Goal: Task Accomplishment & Management: Manage account settings

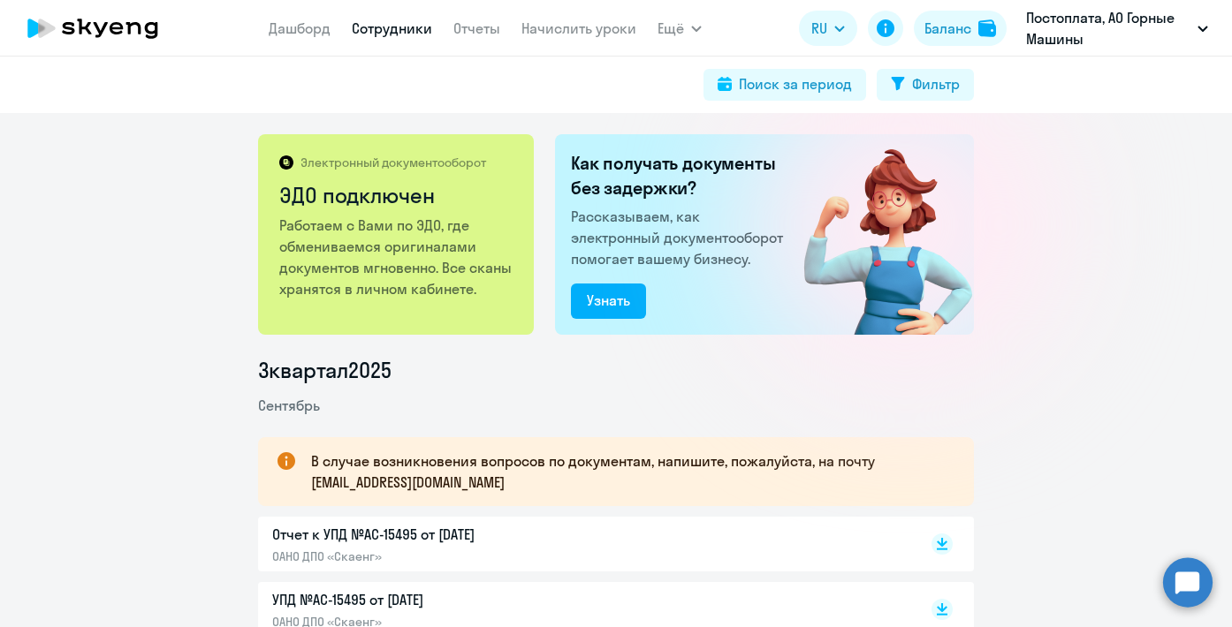
click at [395, 27] on link "Сотрудники" at bounding box center [392, 28] width 80 height 18
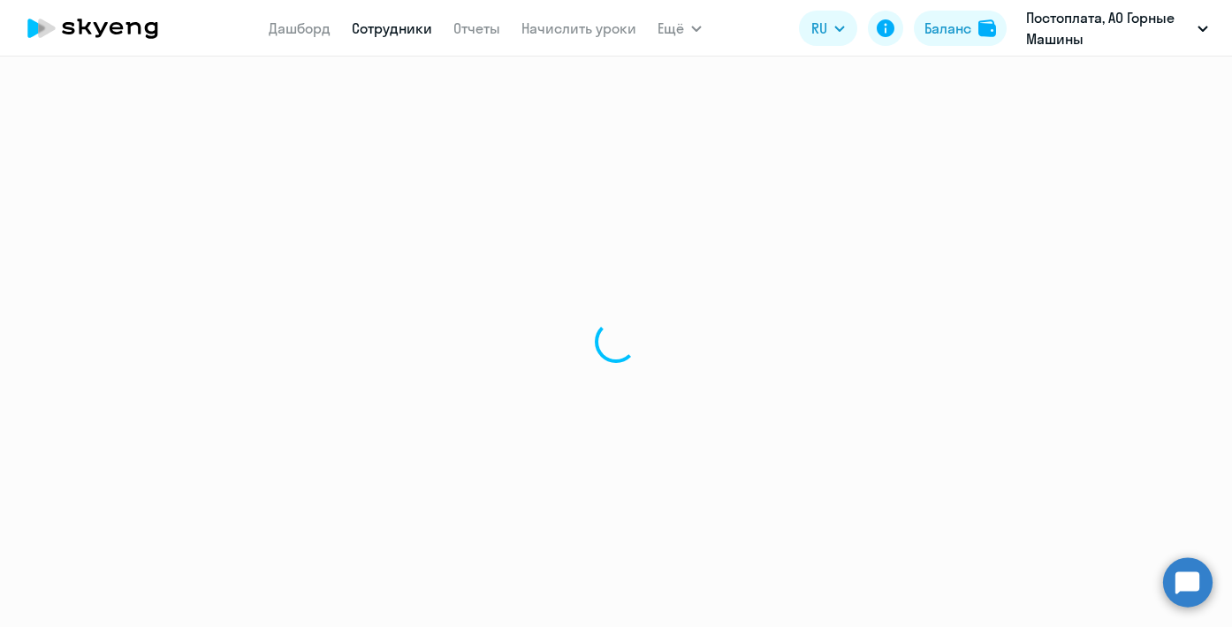
select select "30"
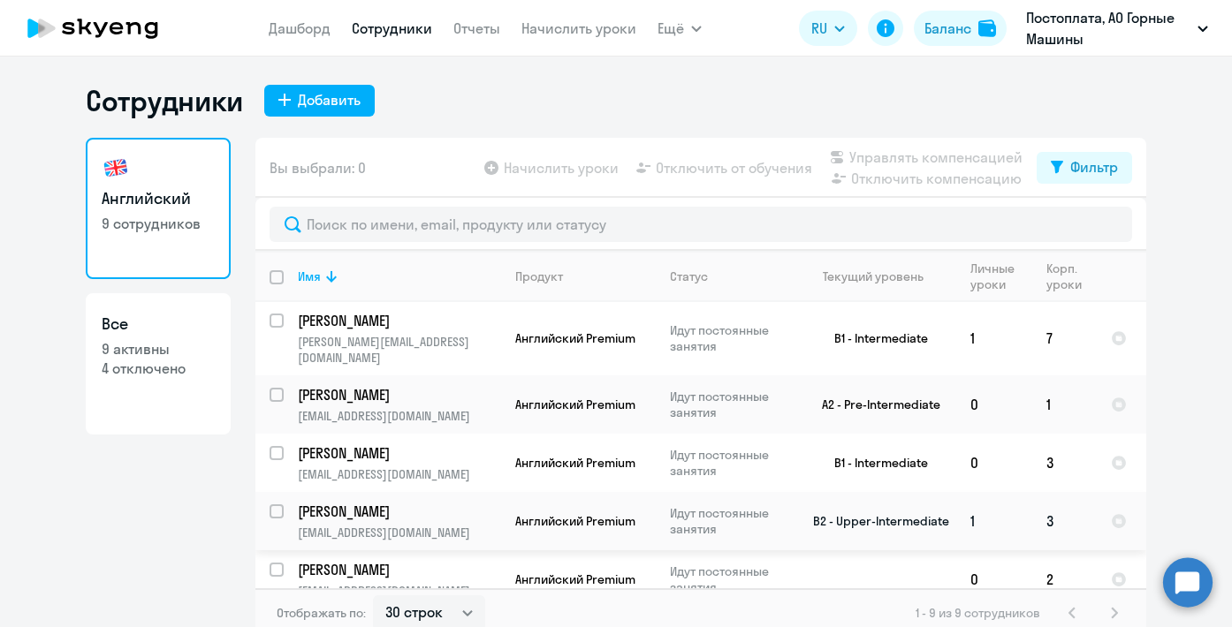
scroll to position [11, 0]
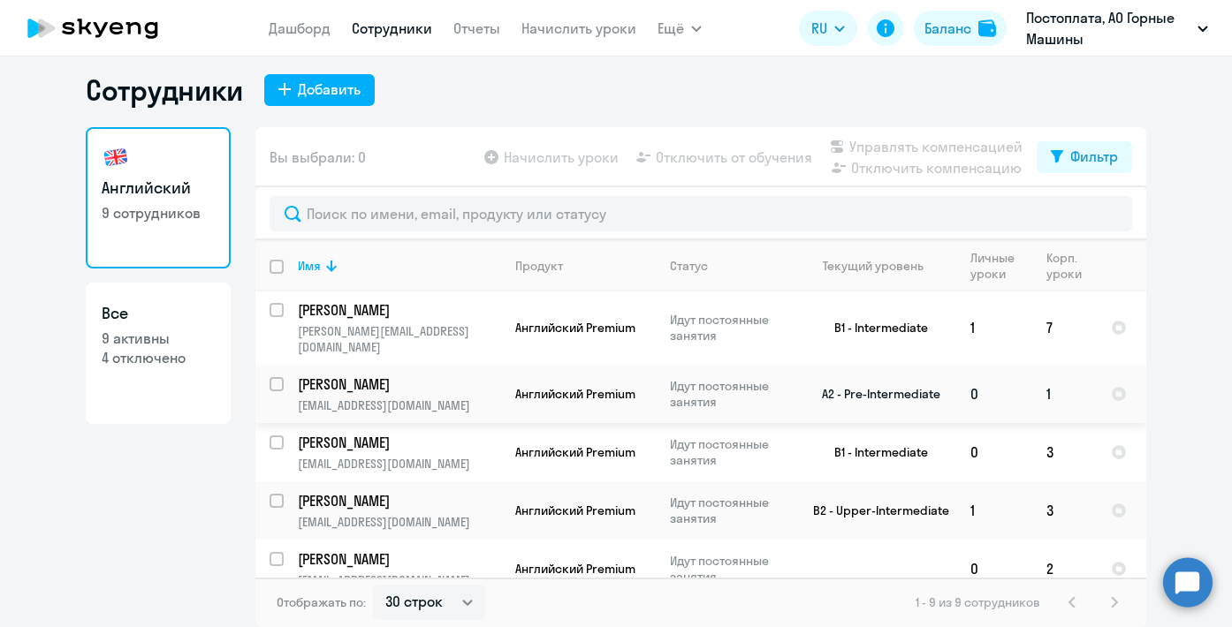
click at [282, 377] on input "select row 38747936" at bounding box center [286, 394] width 35 height 35
checkbox input "true"
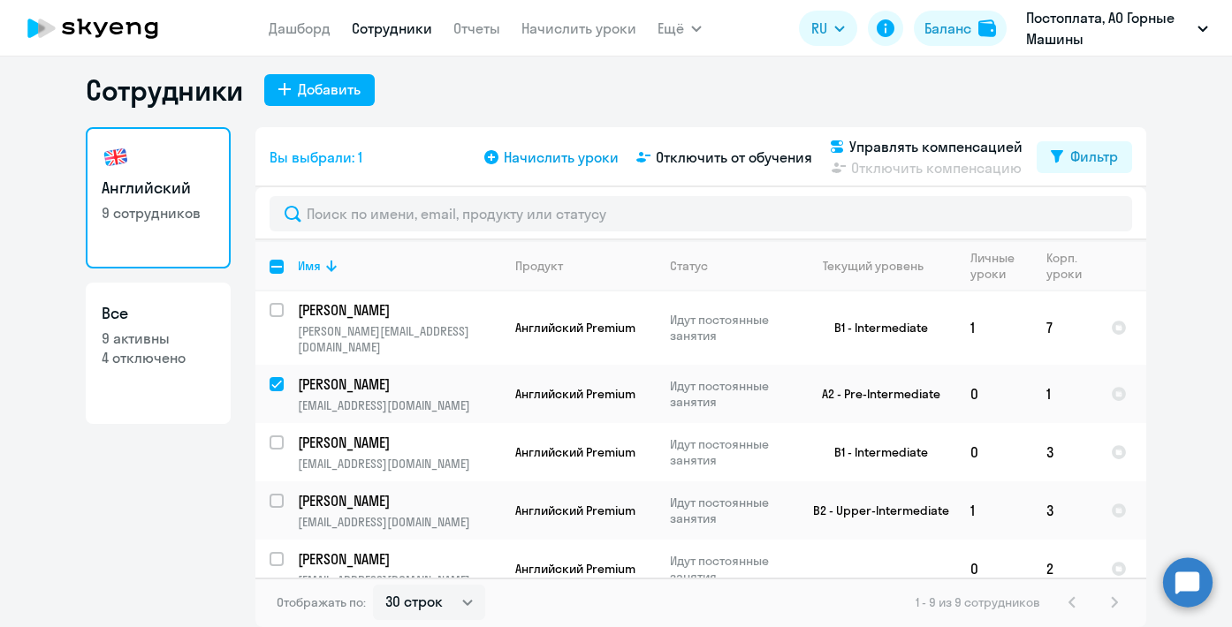
click at [557, 159] on span "Начислить уроки" at bounding box center [561, 157] width 115 height 21
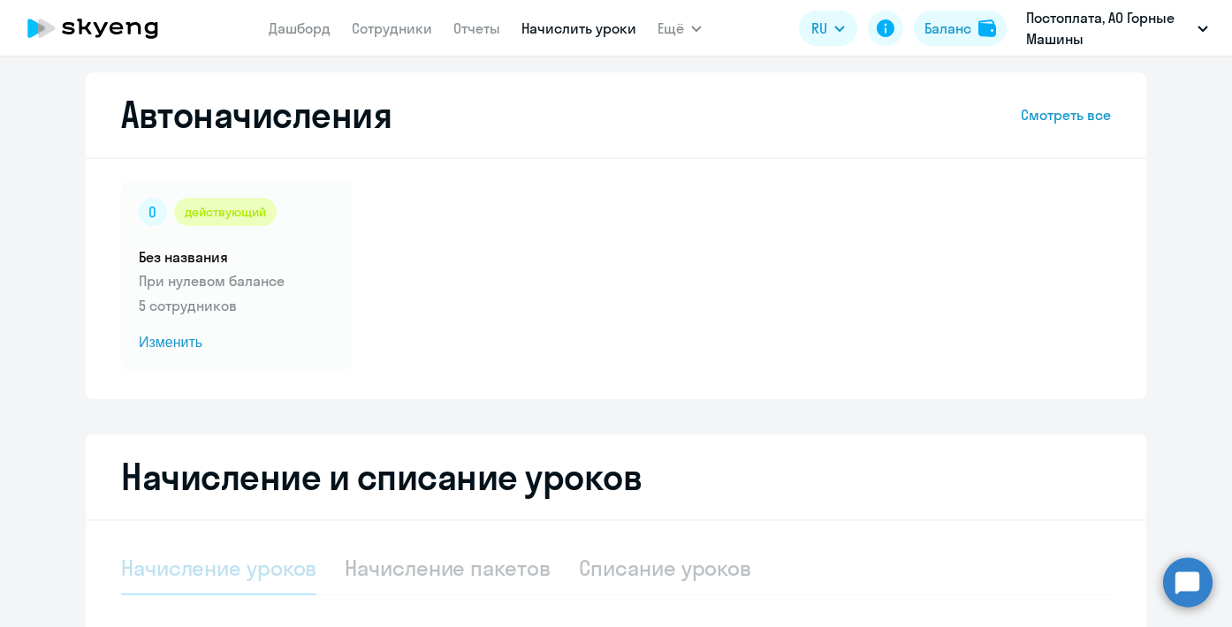
select select "10"
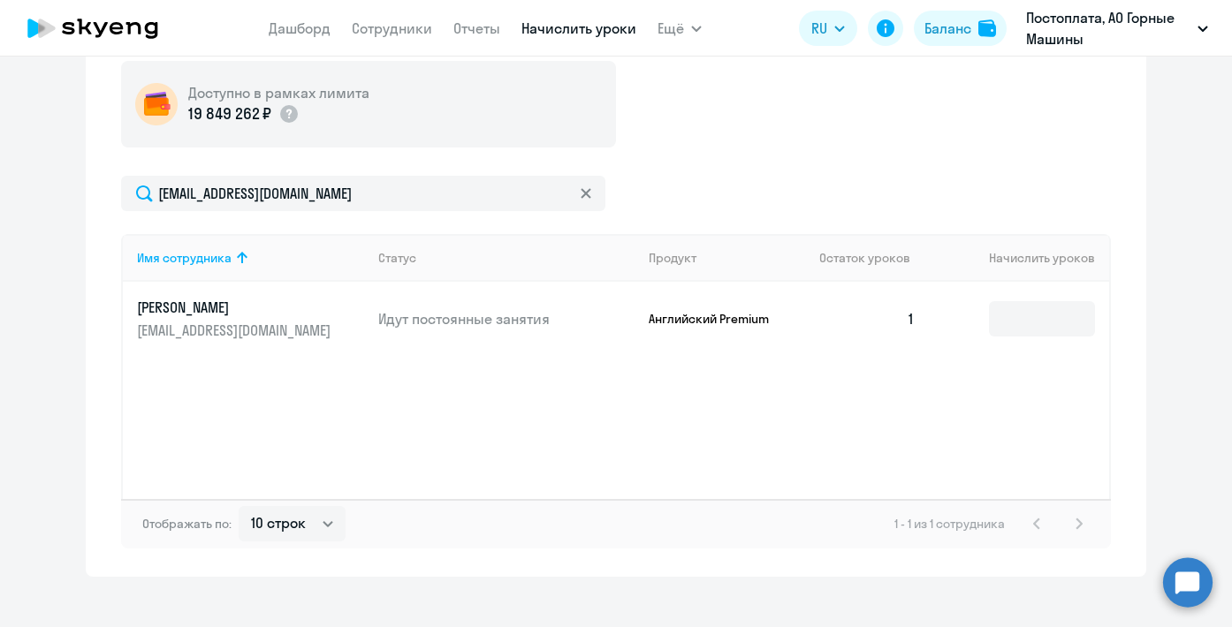
scroll to position [587, 0]
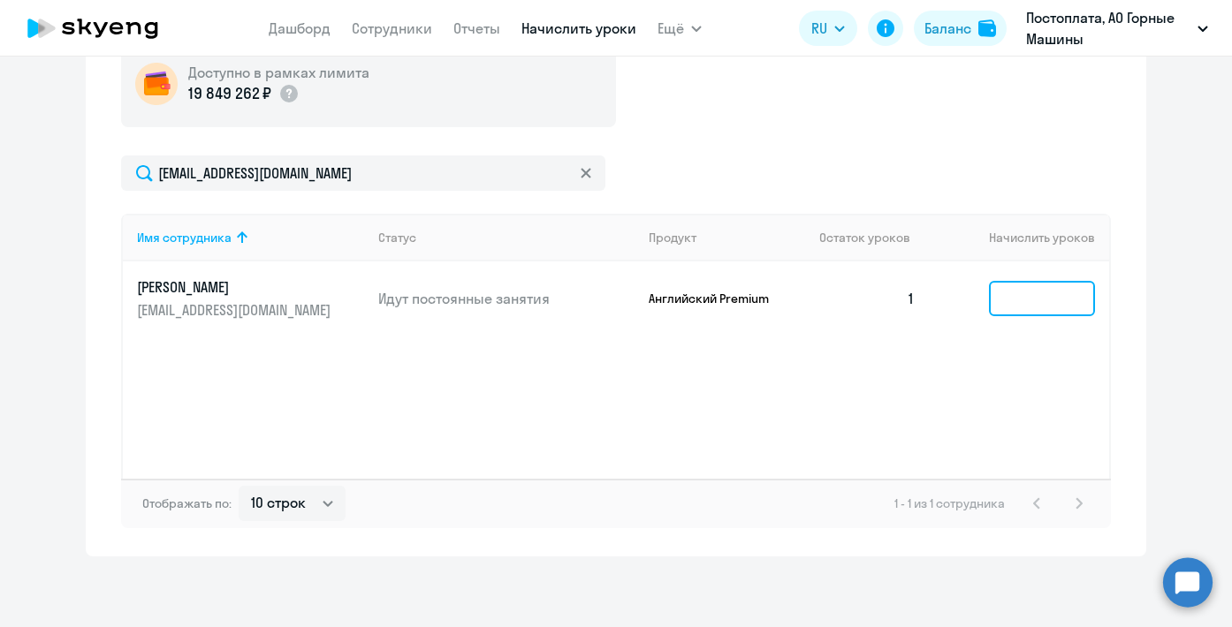
click at [1047, 300] on input at bounding box center [1042, 298] width 106 height 35
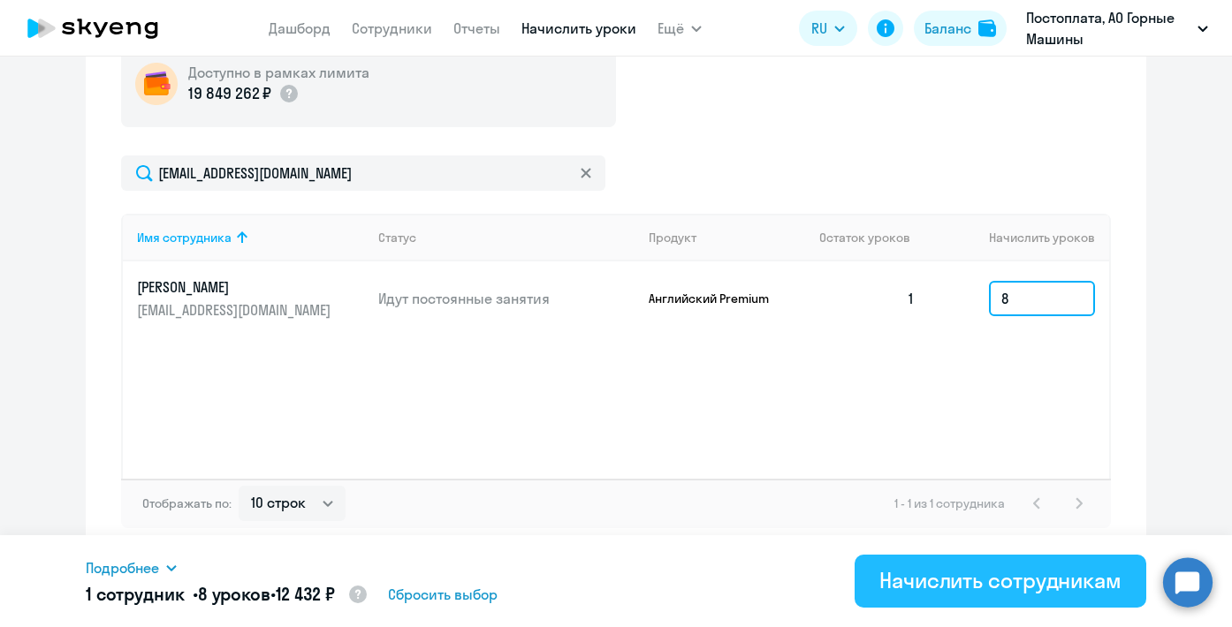
type input "8"
click at [982, 588] on div "Начислить сотрудникам" at bounding box center [1000, 580] width 242 height 28
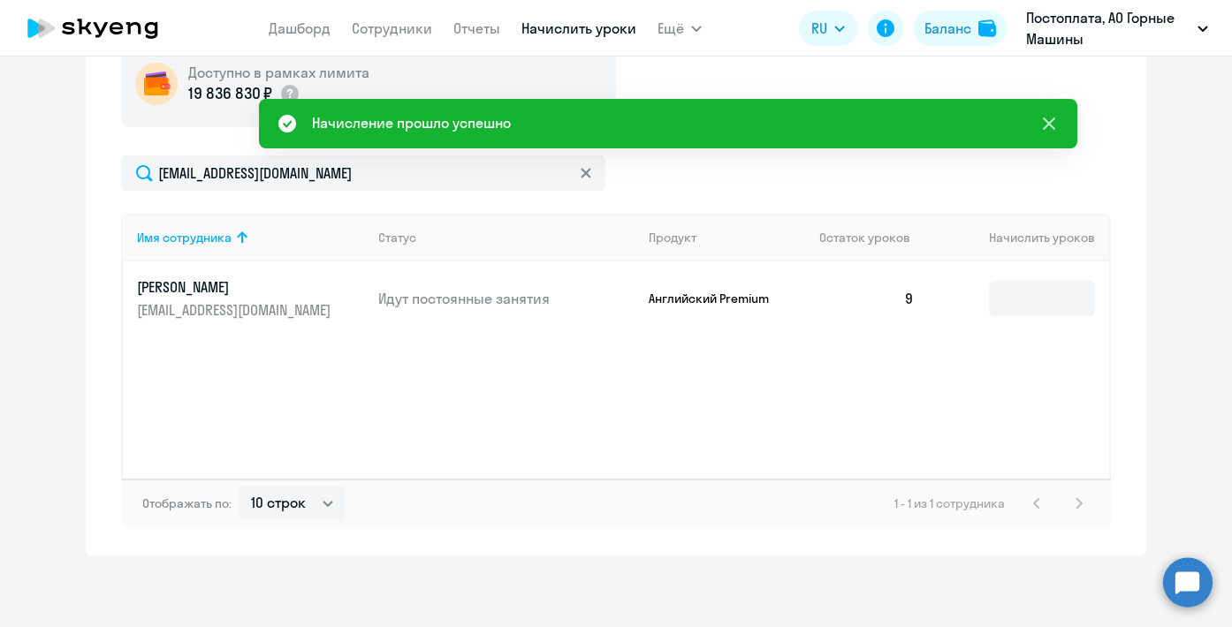
click at [1050, 131] on icon at bounding box center [1048, 123] width 21 height 21
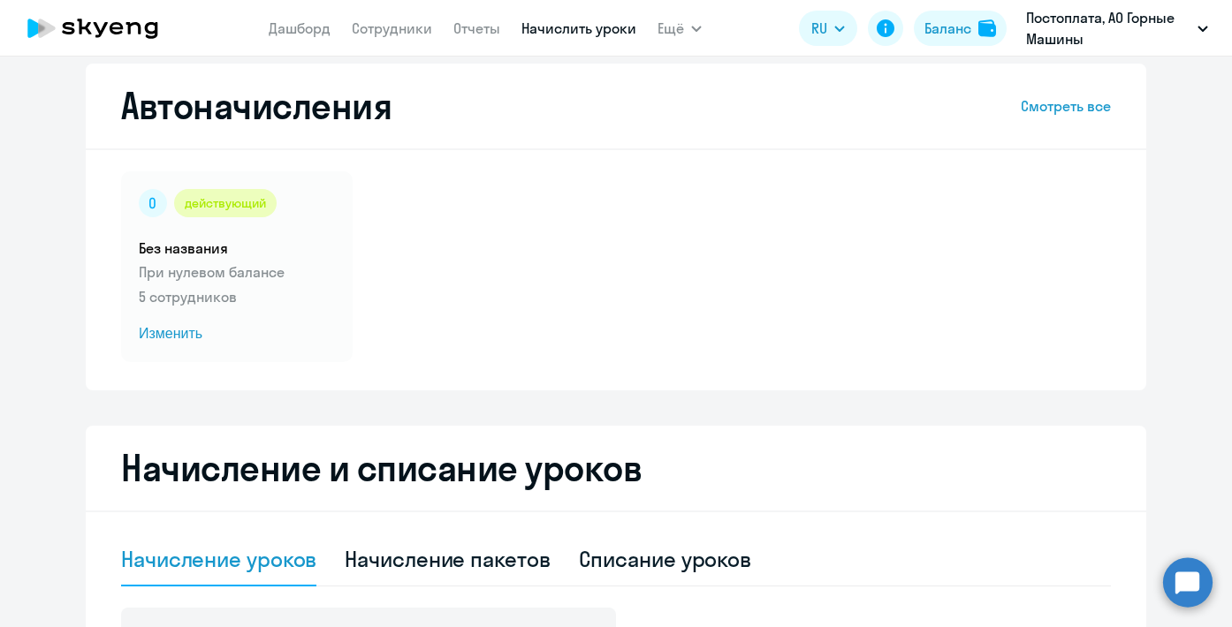
scroll to position [0, 0]
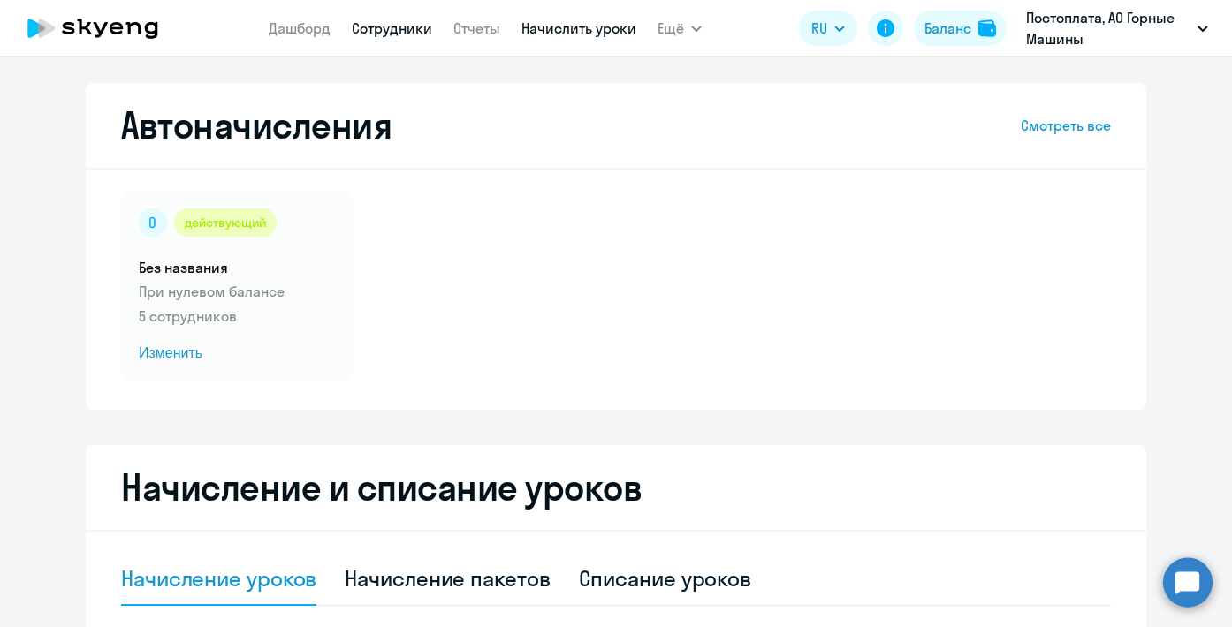
click at [383, 31] on link "Сотрудники" at bounding box center [392, 28] width 80 height 18
select select "30"
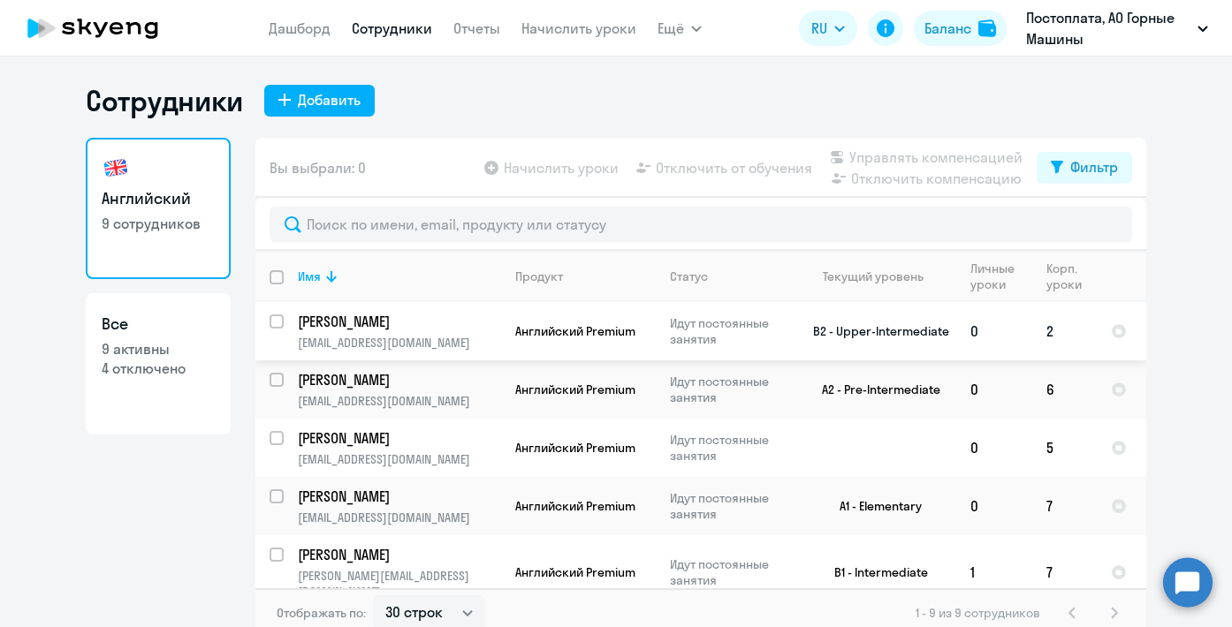
click at [276, 326] on input "select row 37627088" at bounding box center [286, 332] width 35 height 35
checkbox input "true"
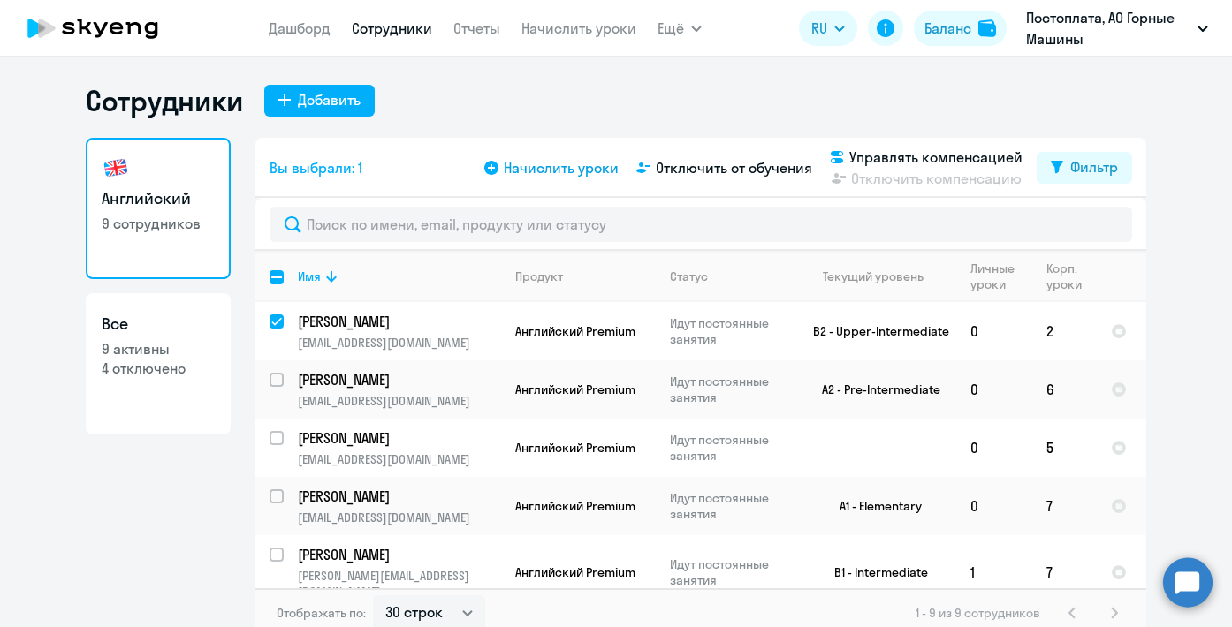
click at [543, 165] on span "Начислить уроки" at bounding box center [561, 167] width 115 height 21
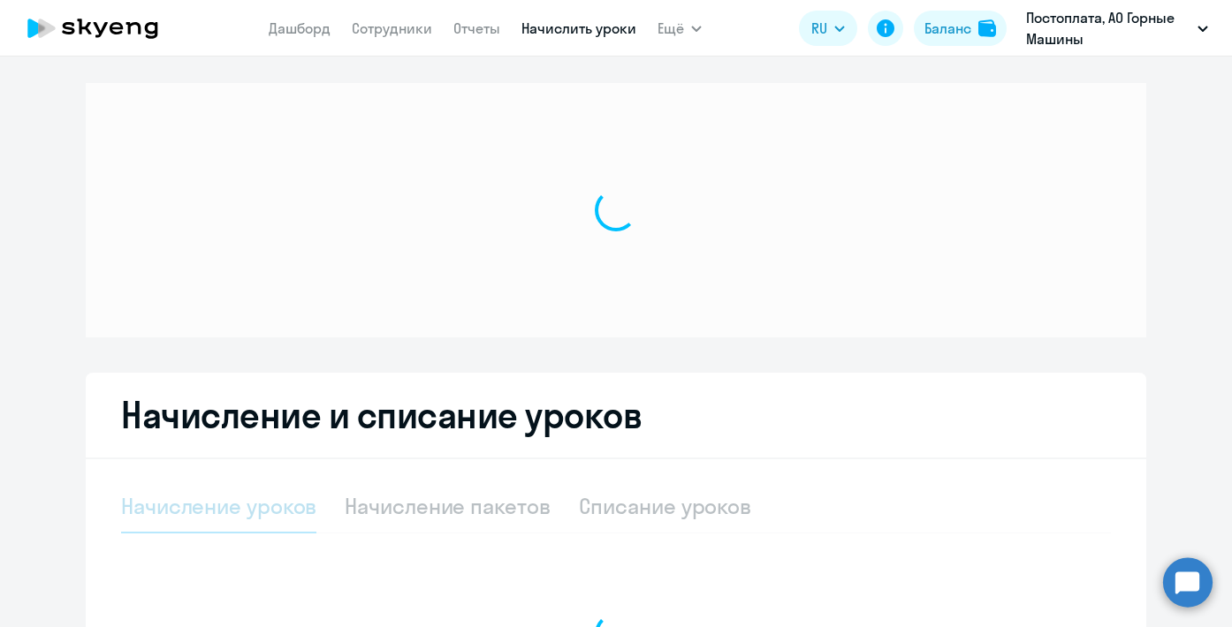
select select "10"
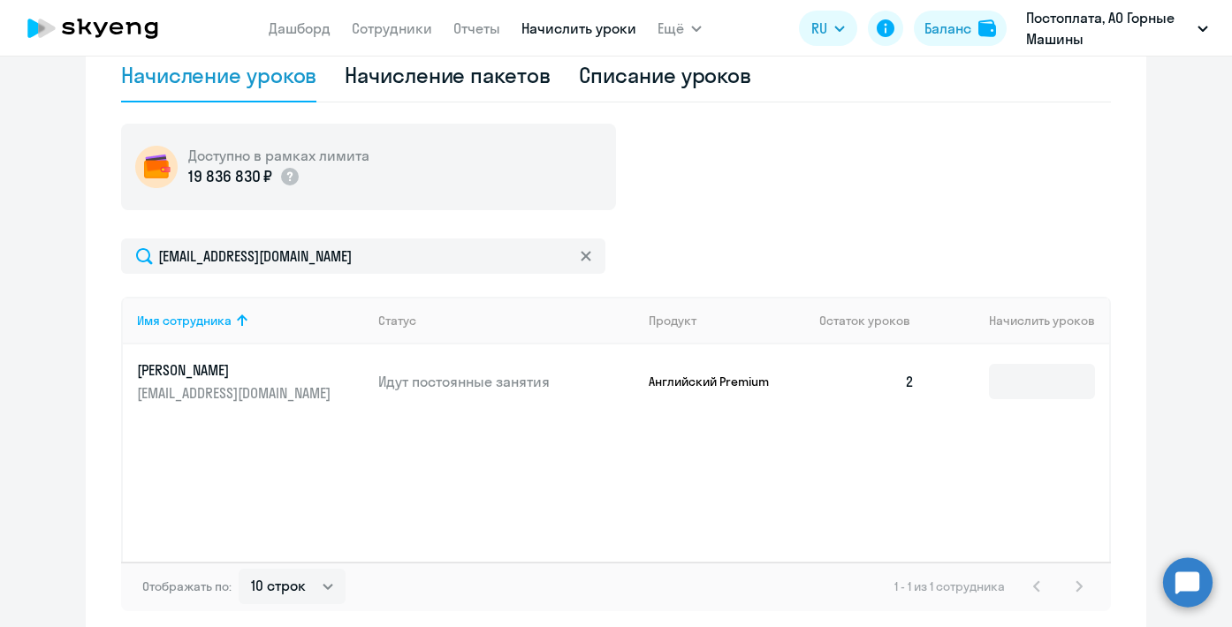
scroll to position [587, 0]
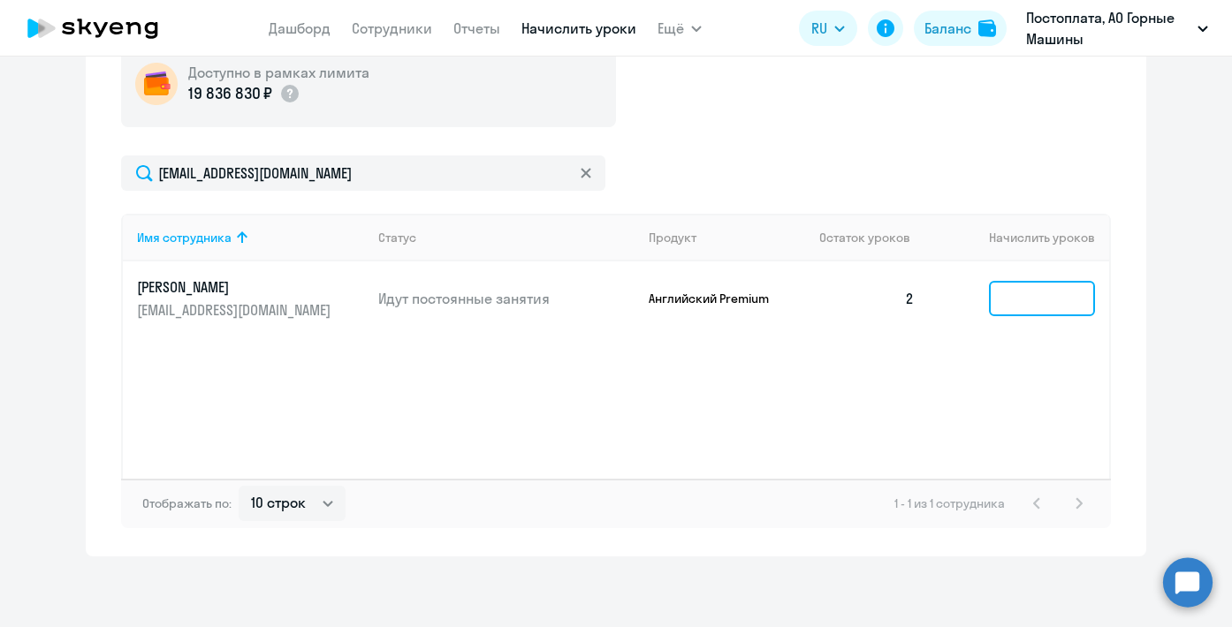
click at [1020, 303] on input at bounding box center [1042, 298] width 106 height 35
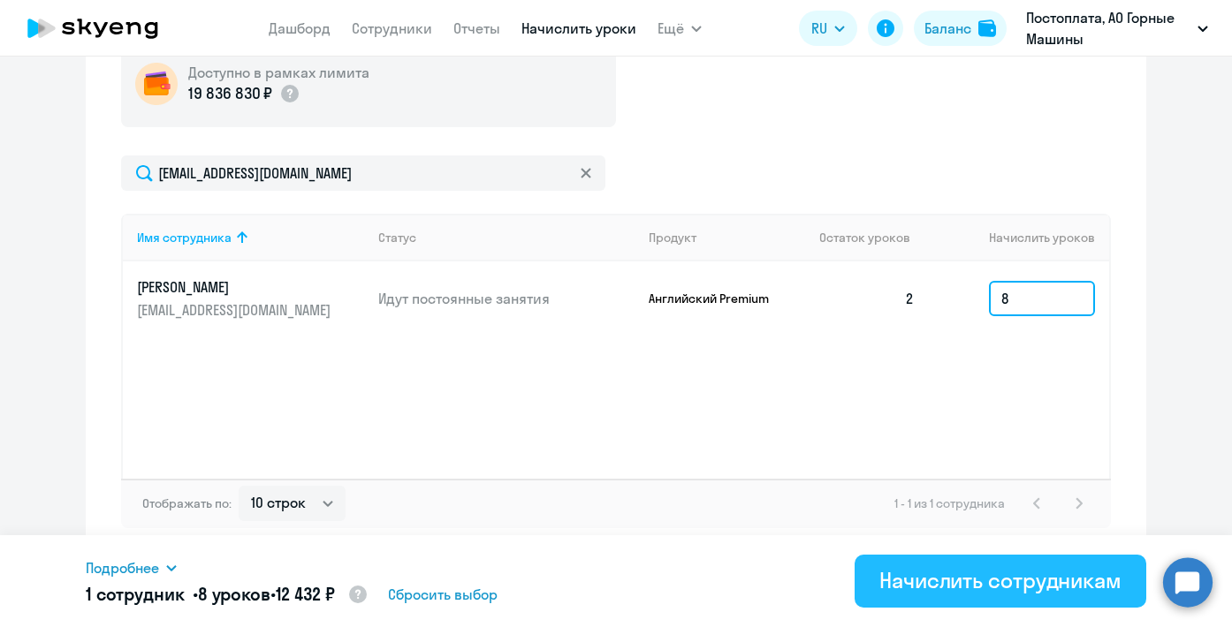
type input "8"
click at [971, 579] on div "Начислить сотрудникам" at bounding box center [1000, 580] width 242 height 28
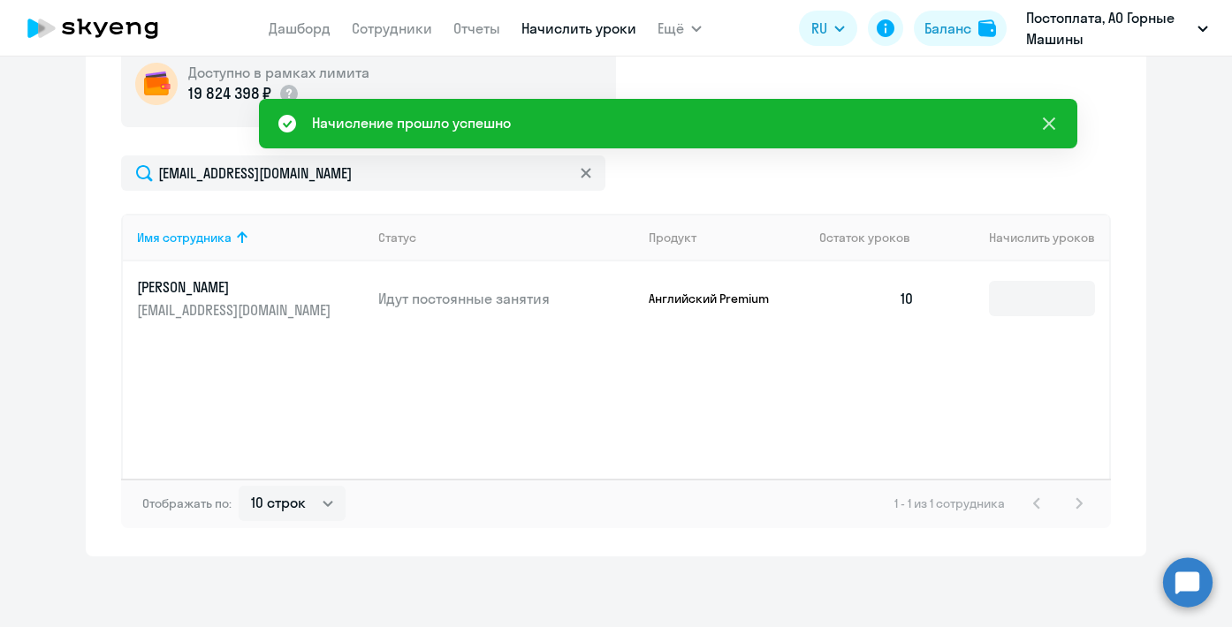
click at [1047, 131] on icon at bounding box center [1048, 123] width 21 height 21
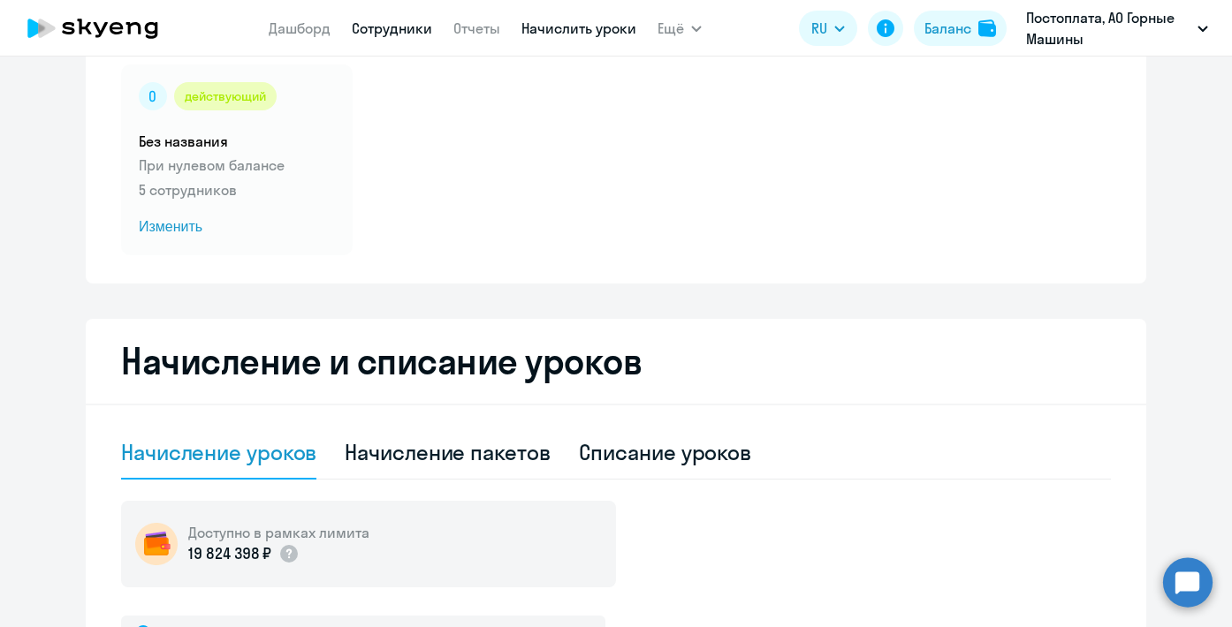
scroll to position [104, 0]
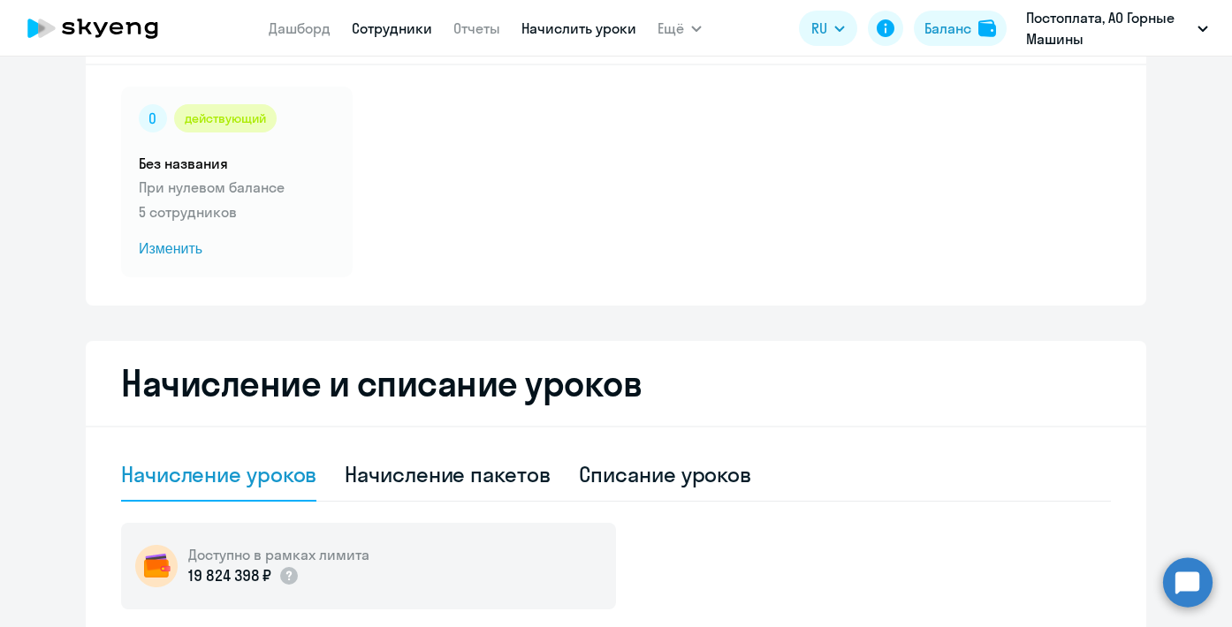
click at [375, 31] on link "Сотрудники" at bounding box center [392, 28] width 80 height 18
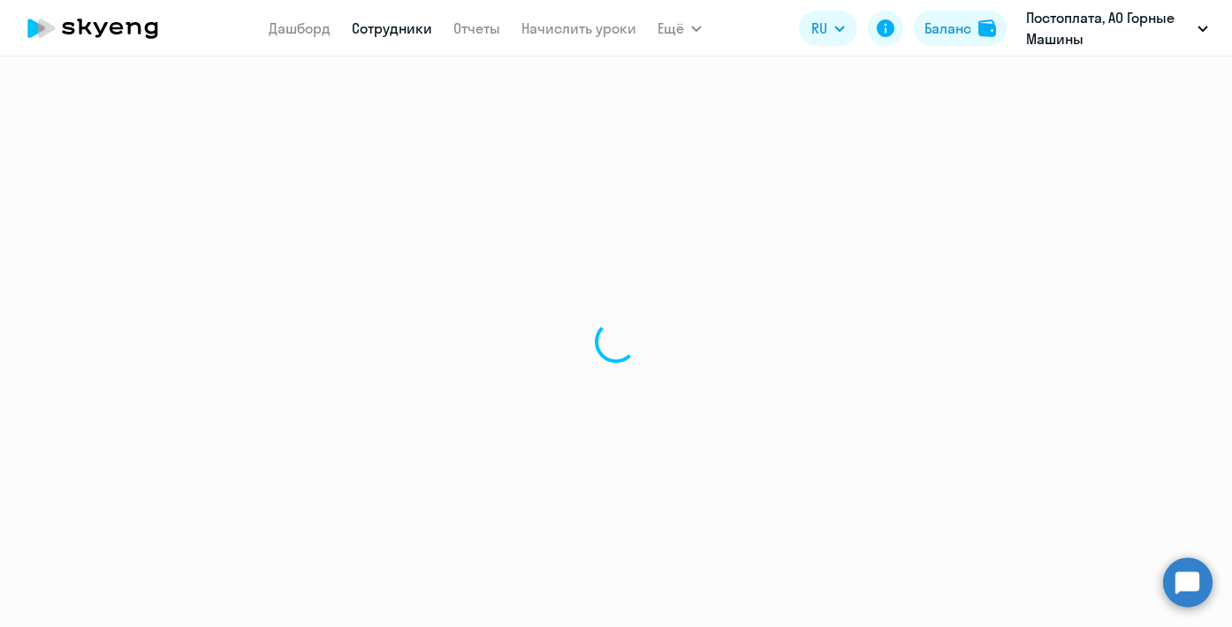
select select "30"
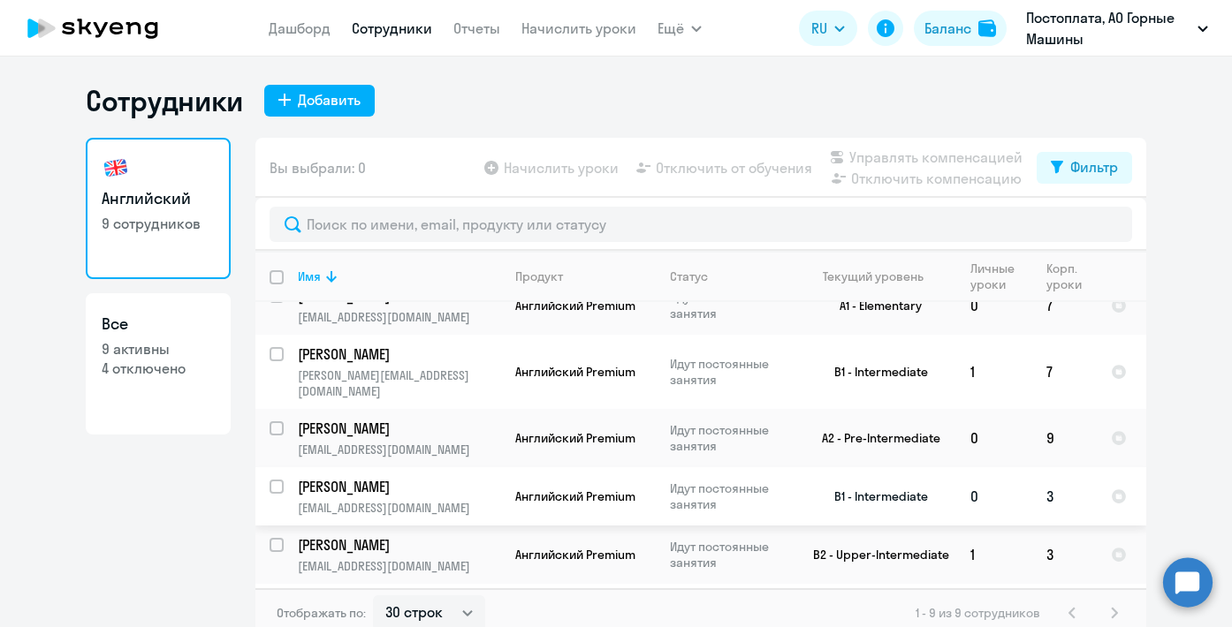
scroll to position [204, 0]
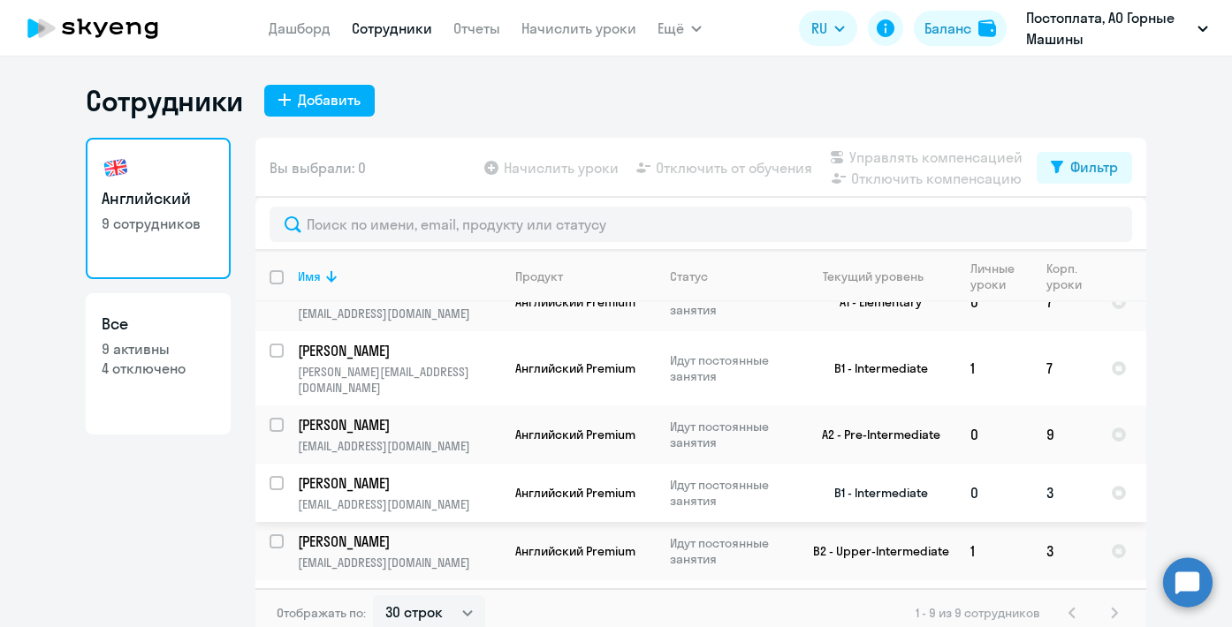
click at [279, 476] on input "select row 40933249" at bounding box center [286, 493] width 35 height 35
checkbox input "true"
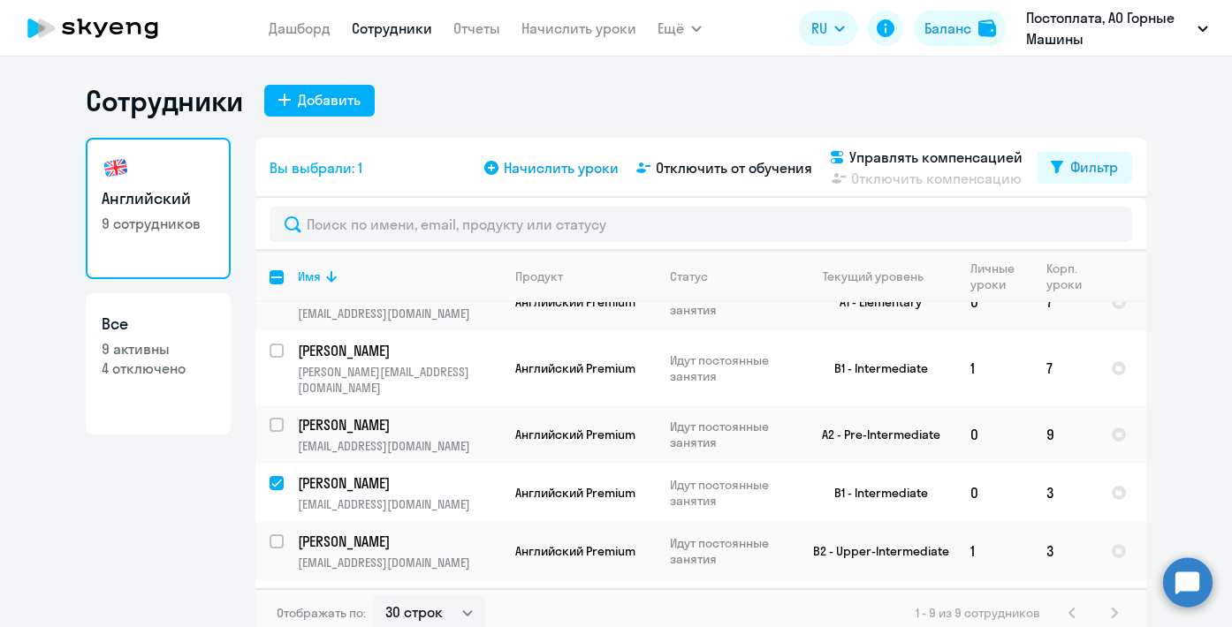
click at [555, 172] on span "Начислить уроки" at bounding box center [561, 167] width 115 height 21
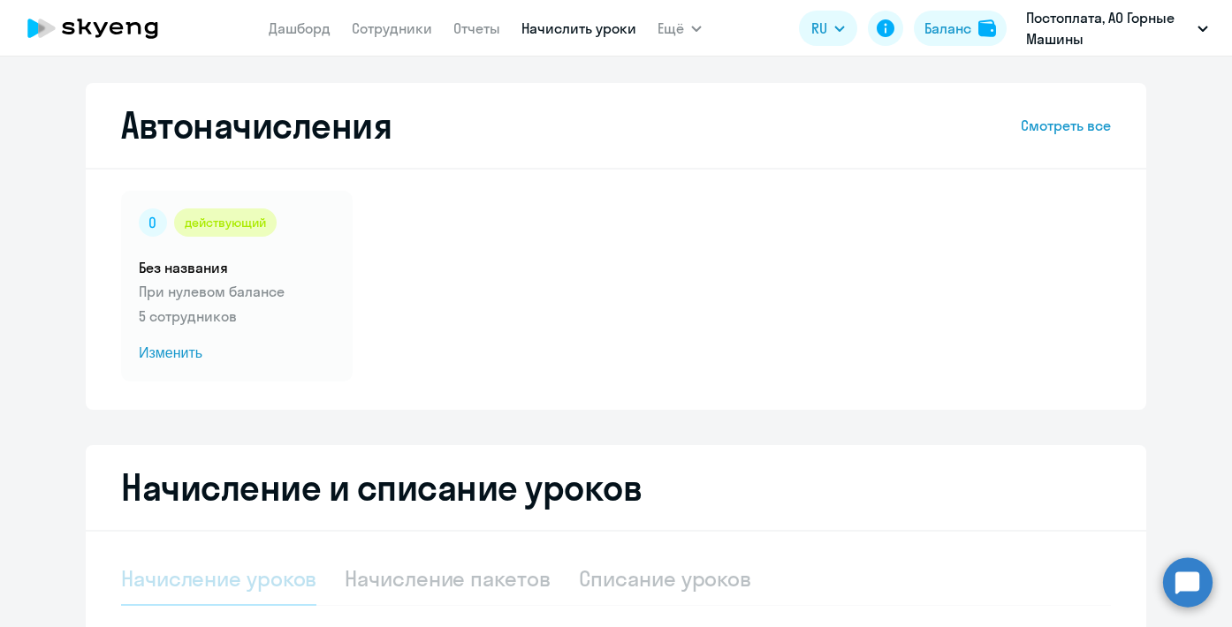
select select "10"
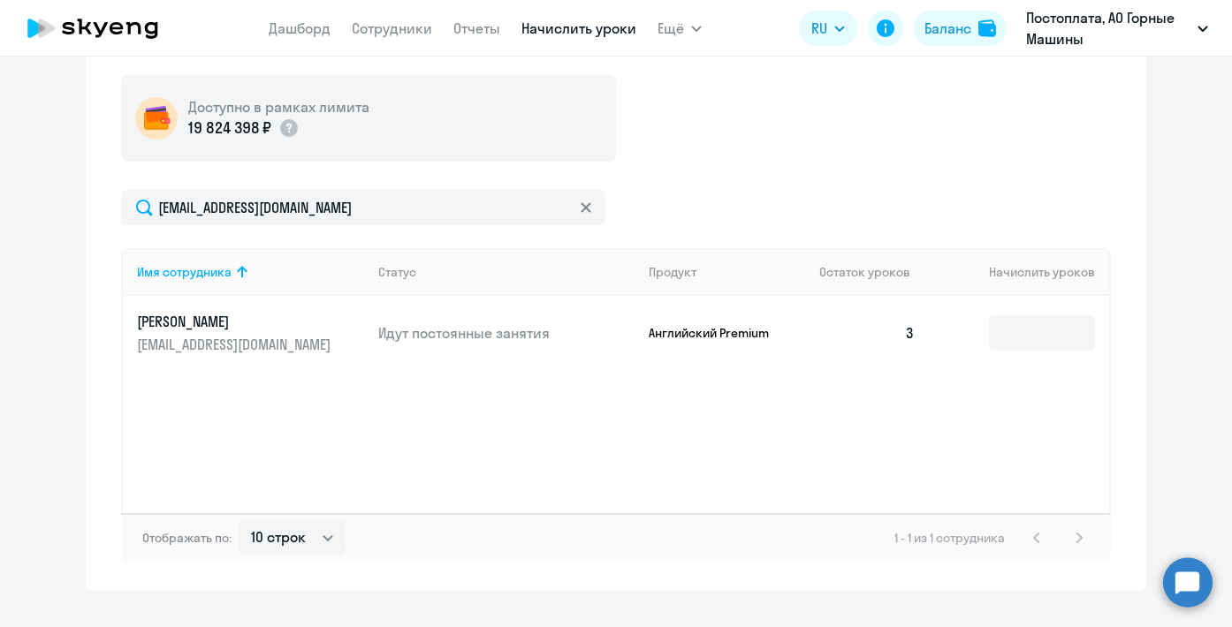
scroll to position [587, 0]
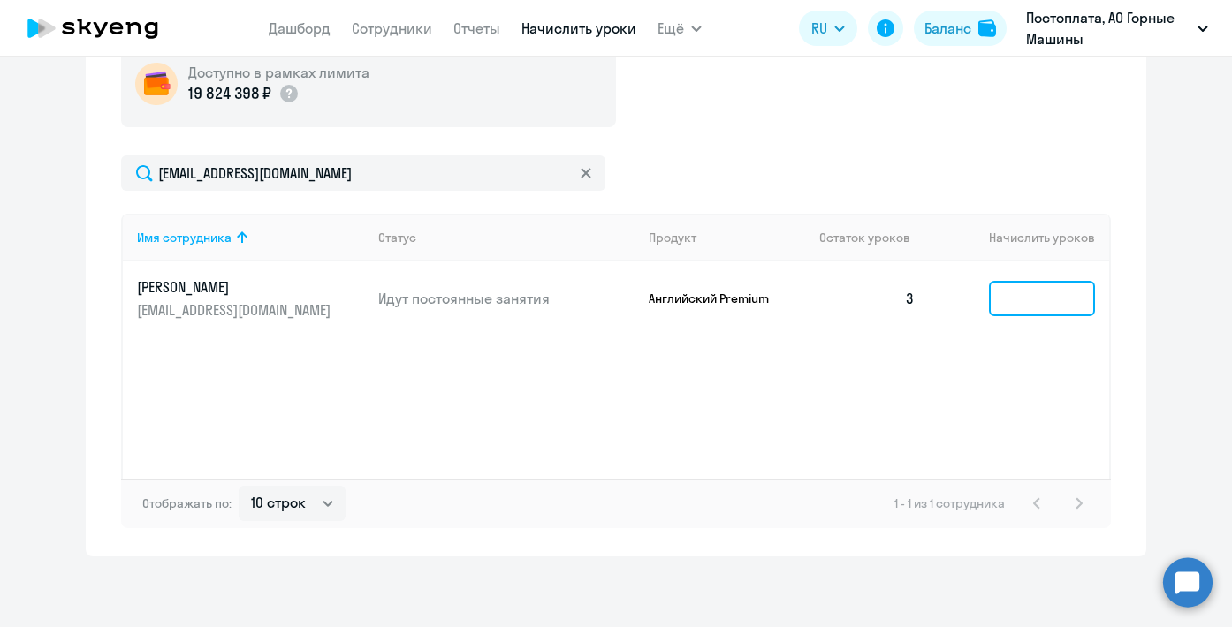
drag, startPoint x: 997, startPoint y: 299, endPoint x: 1208, endPoint y: 323, distance: 212.6
click at [997, 299] on input at bounding box center [1042, 298] width 106 height 35
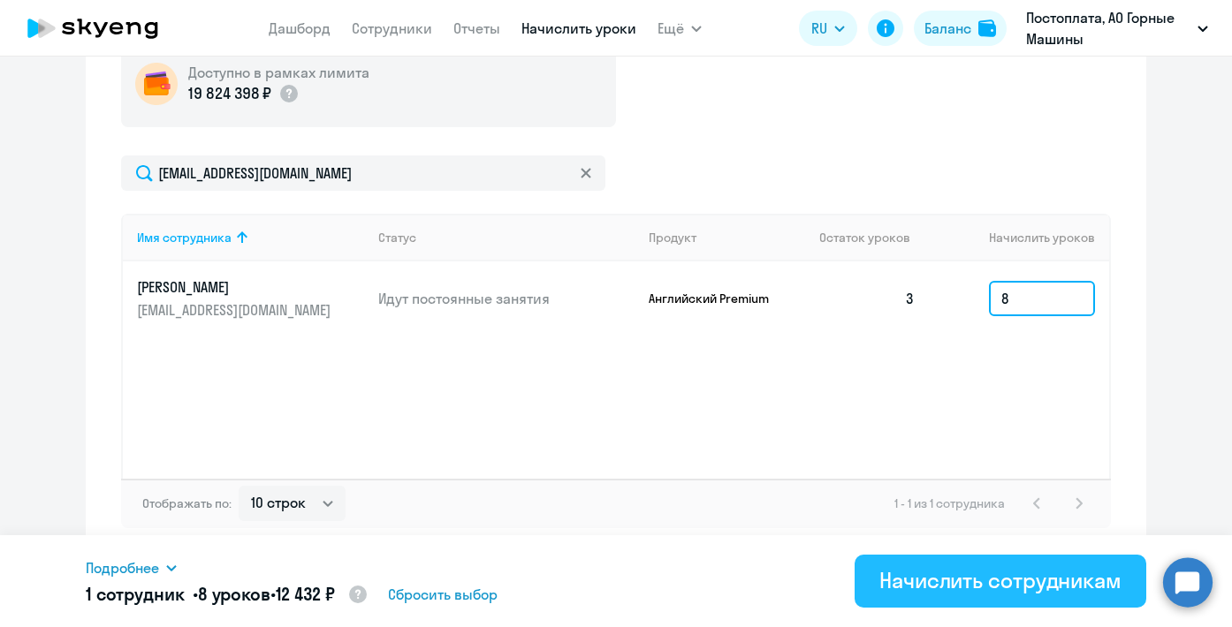
type input "8"
click at [946, 582] on div "Начислить сотрудникам" at bounding box center [1000, 580] width 242 height 28
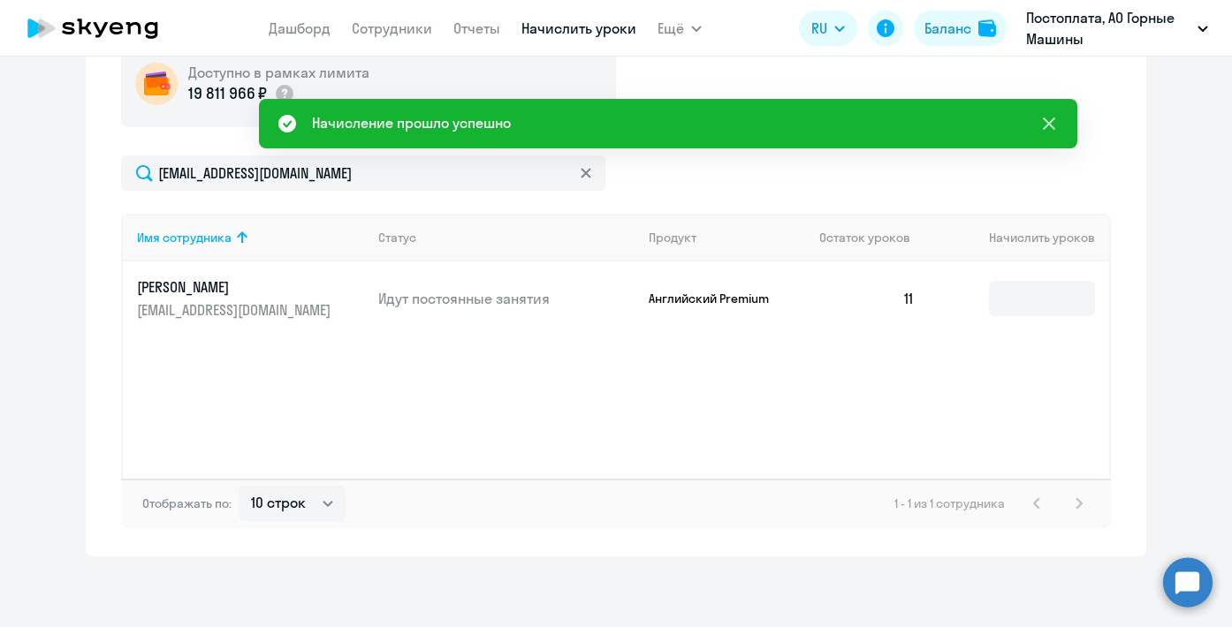
click at [1048, 123] on icon at bounding box center [1048, 124] width 12 height 12
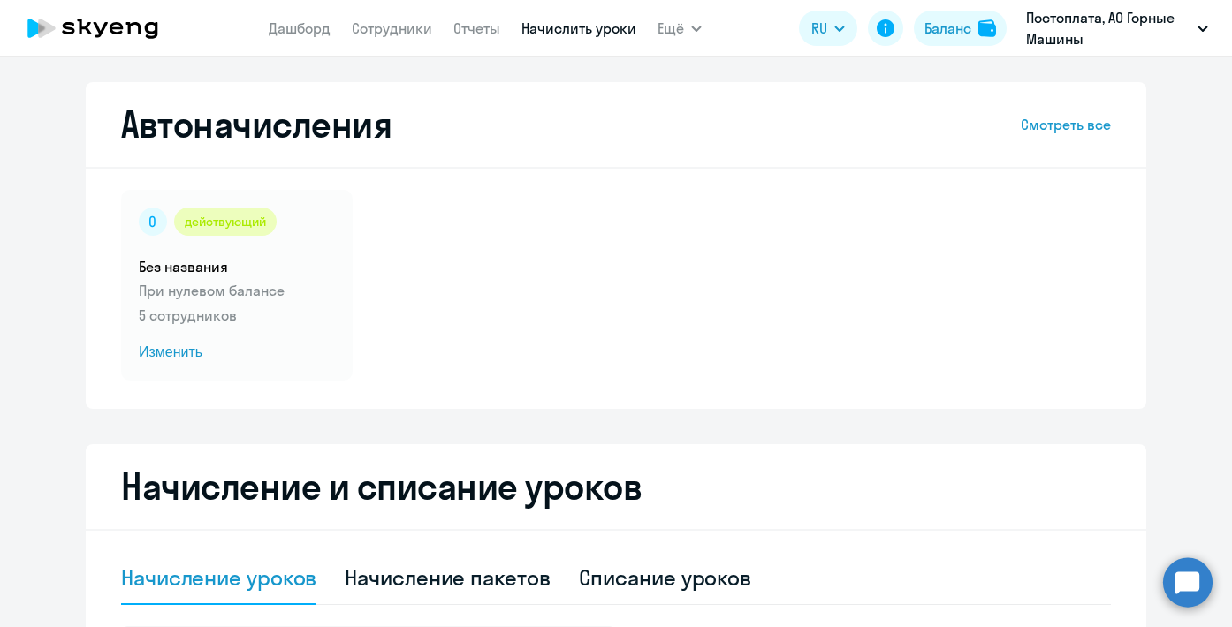
scroll to position [0, 0]
click at [398, 30] on link "Сотрудники" at bounding box center [392, 28] width 80 height 18
select select "30"
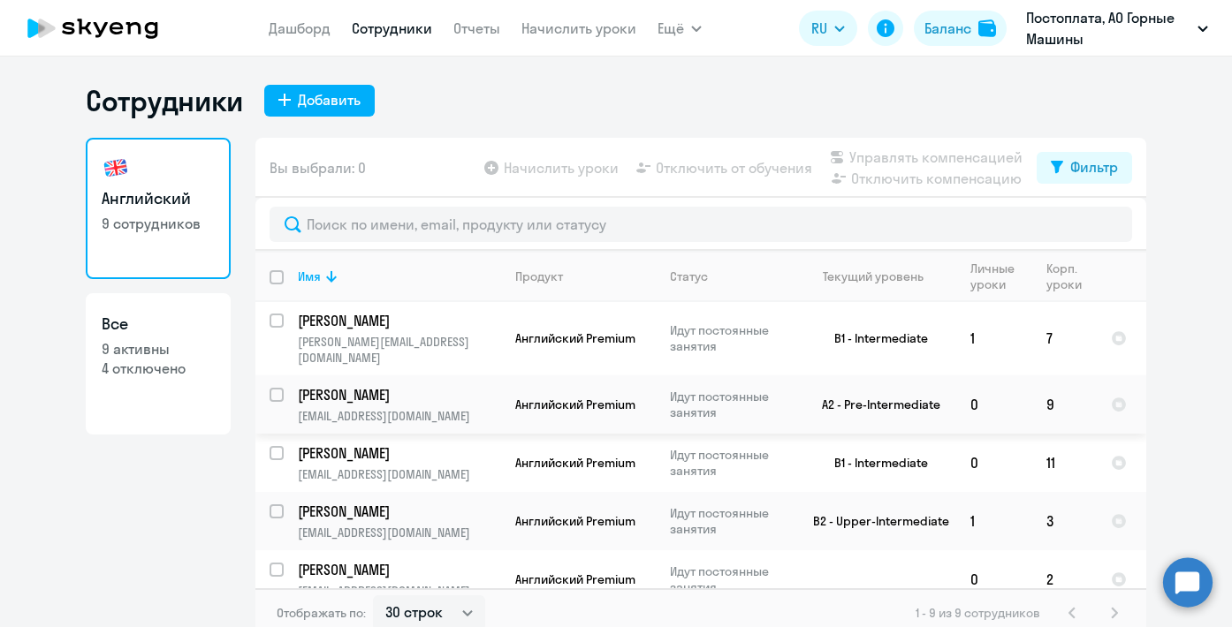
scroll to position [11, 0]
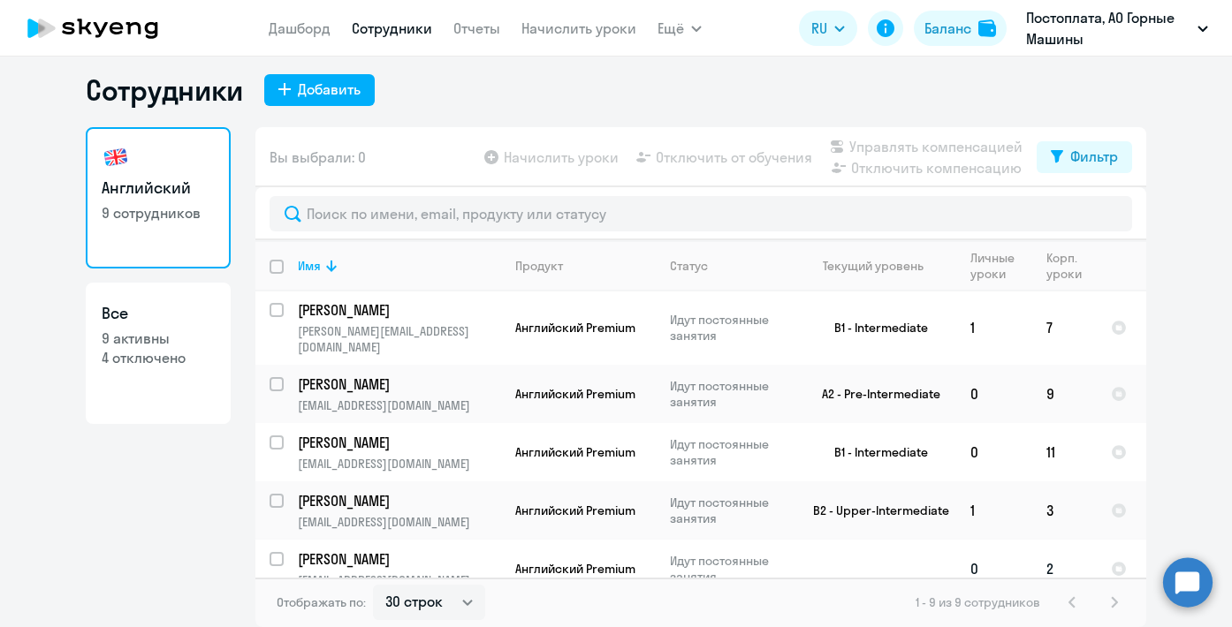
click at [273, 552] on input "select row 40810777" at bounding box center [286, 569] width 35 height 35
checkbox input "true"
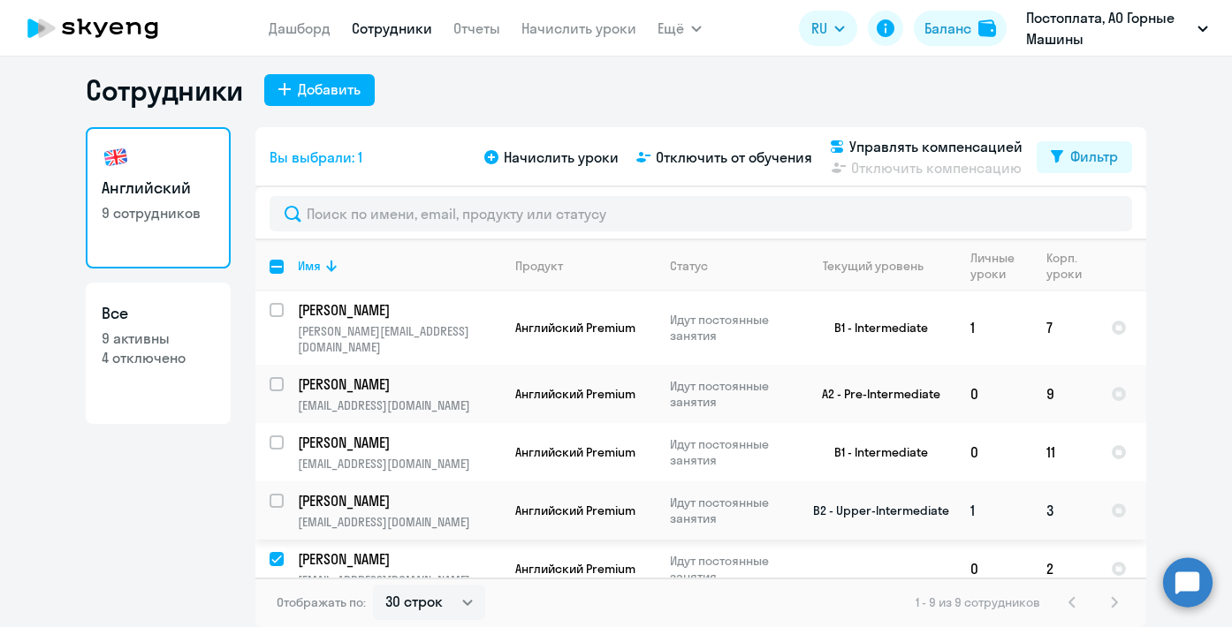
click at [277, 494] on input "select row 24017322" at bounding box center [286, 511] width 35 height 35
checkbox input "true"
click at [603, 167] on span "Начислить уроки" at bounding box center [561, 157] width 115 height 21
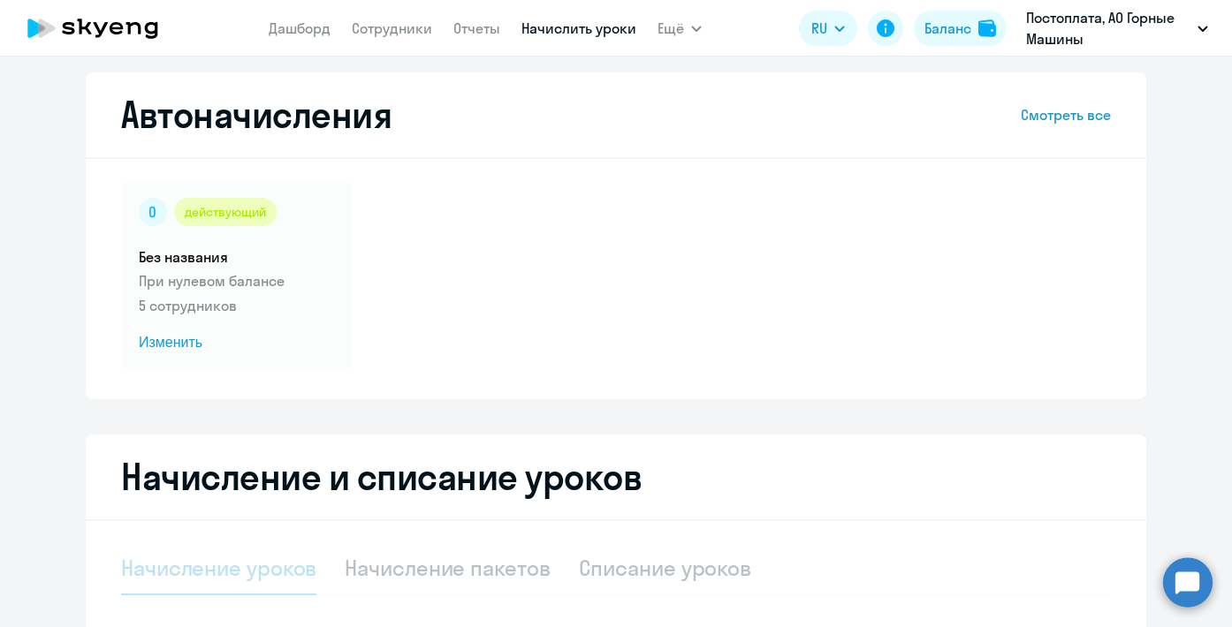
select select "10"
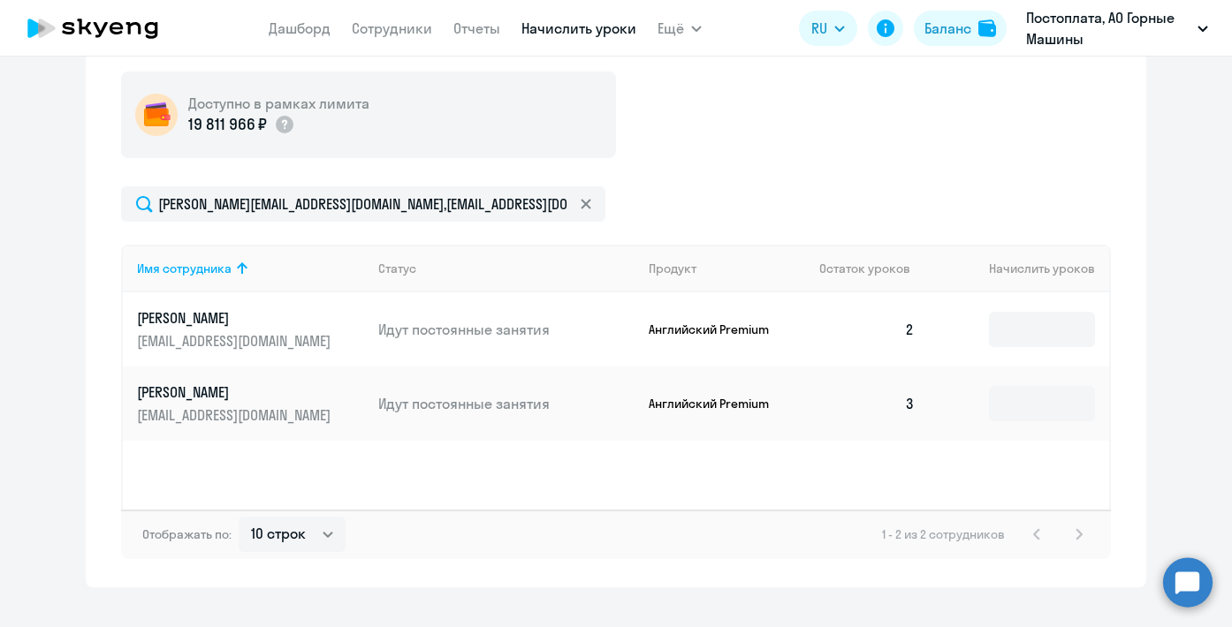
scroll to position [587, 0]
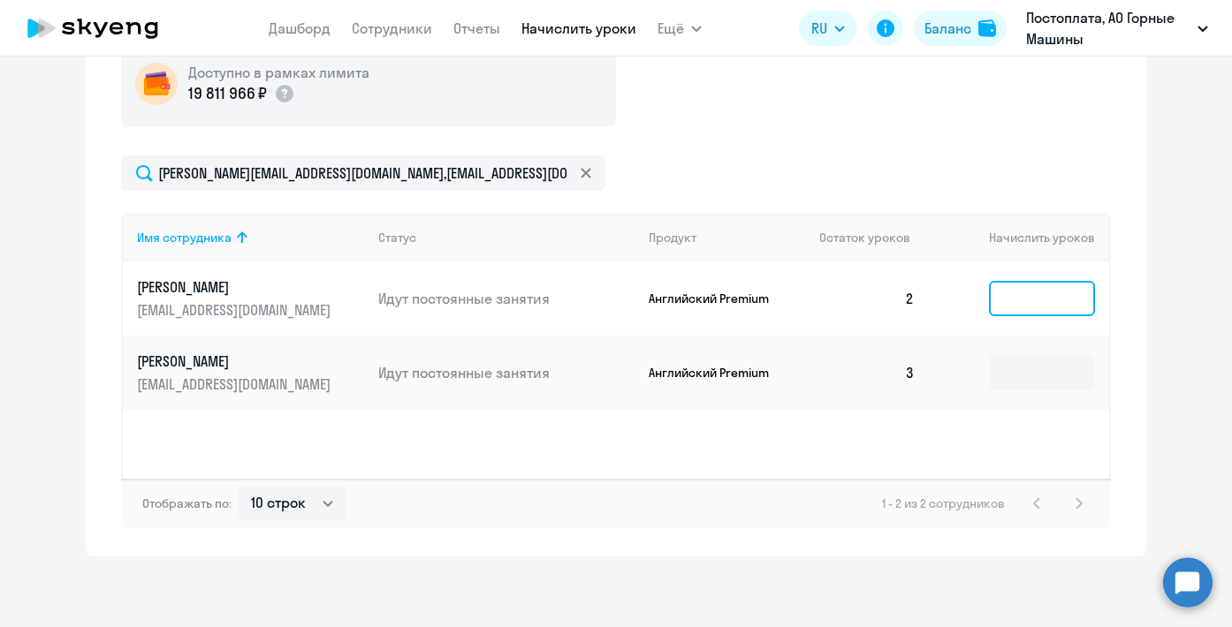
click at [1058, 294] on input at bounding box center [1042, 298] width 106 height 35
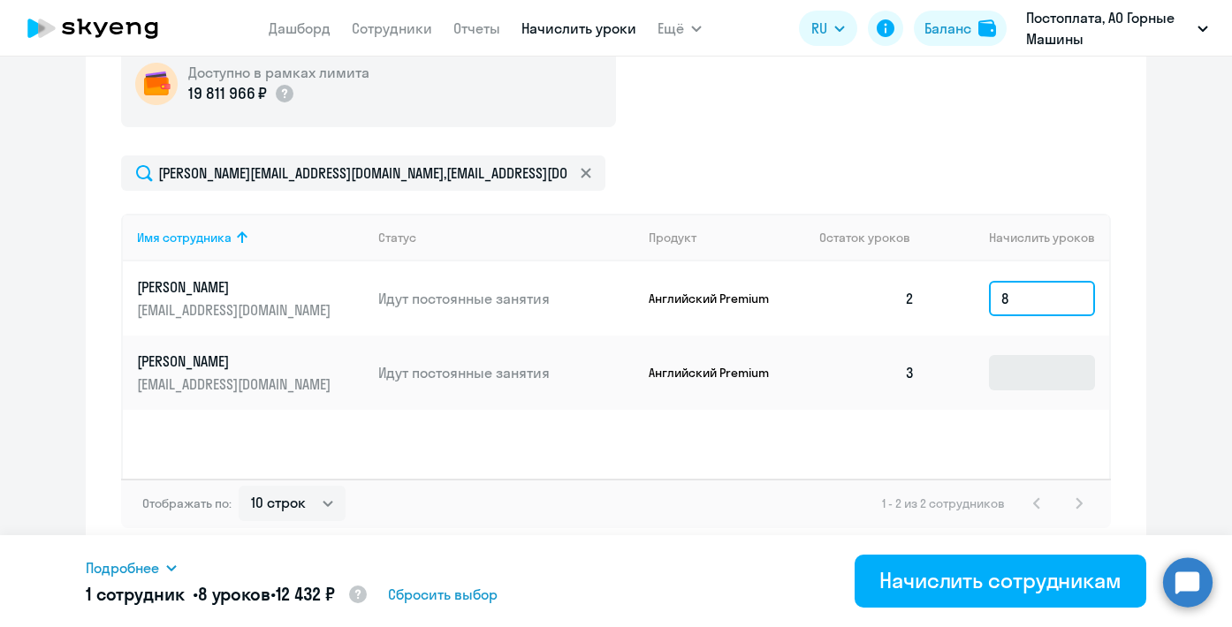
type input "8"
click at [1036, 368] on input at bounding box center [1042, 372] width 106 height 35
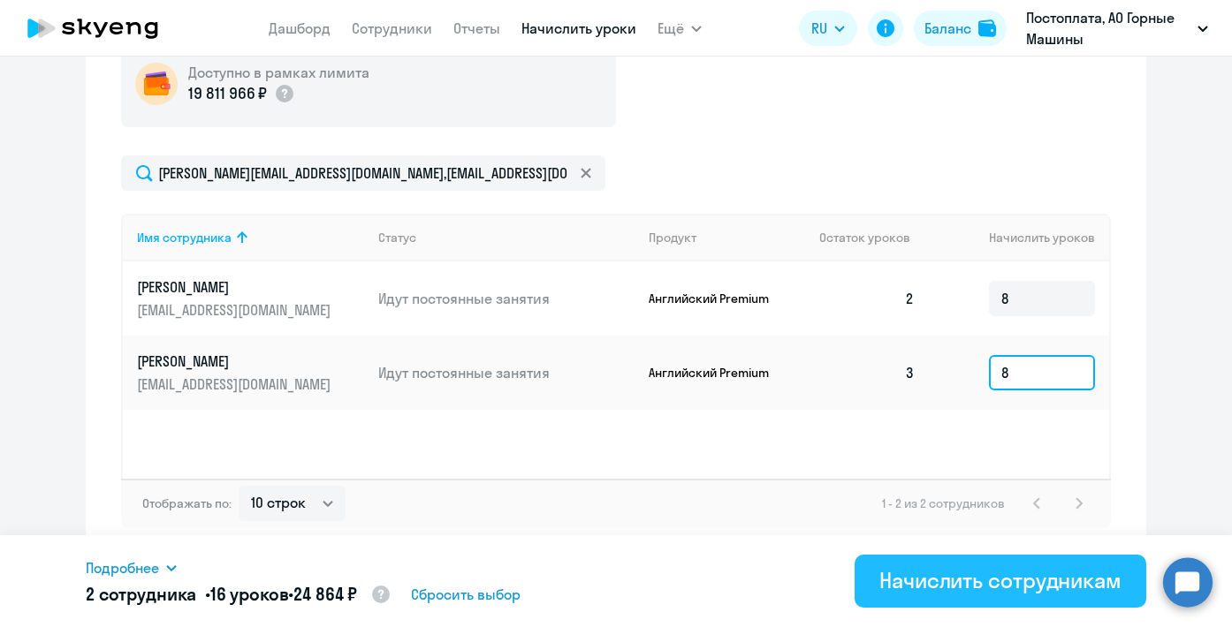
type input "8"
click at [966, 577] on div "Начислить сотрудникам" at bounding box center [1000, 580] width 242 height 28
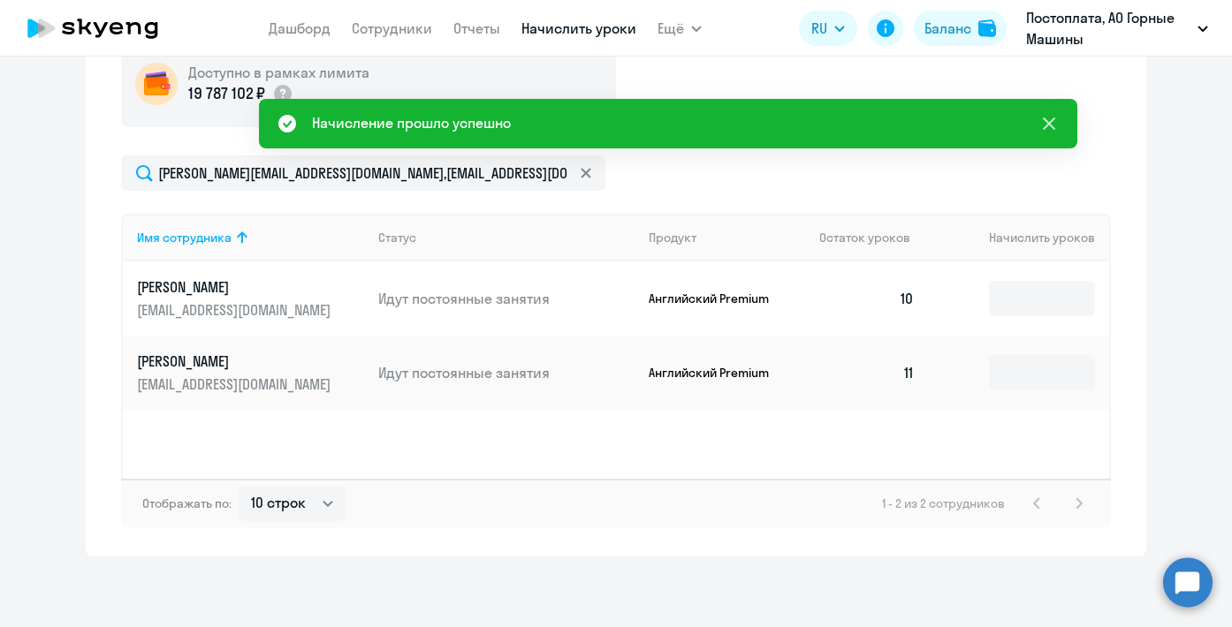
click at [1045, 119] on icon at bounding box center [1048, 124] width 12 height 12
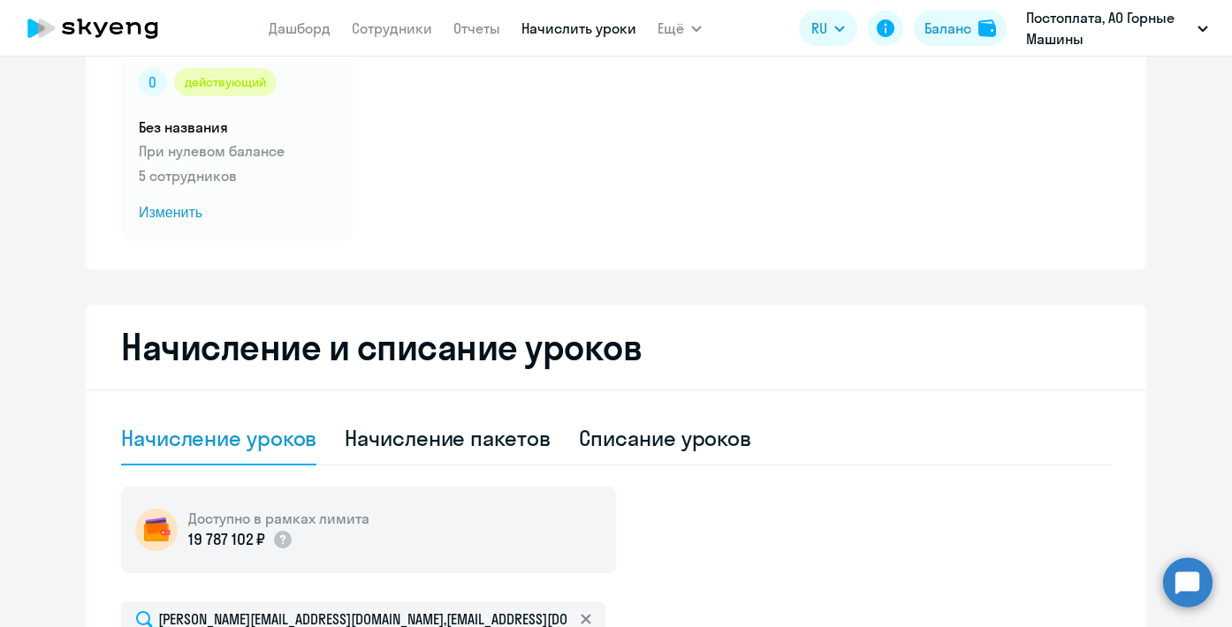
scroll to position [110, 0]
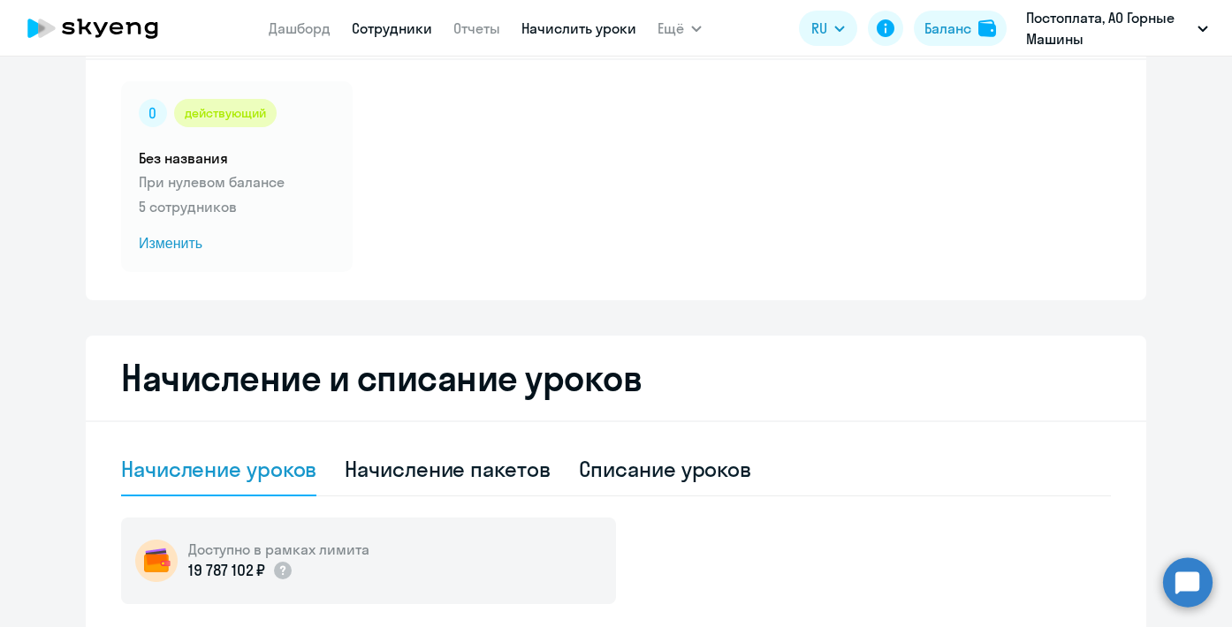
click at [398, 25] on link "Сотрудники" at bounding box center [392, 28] width 80 height 18
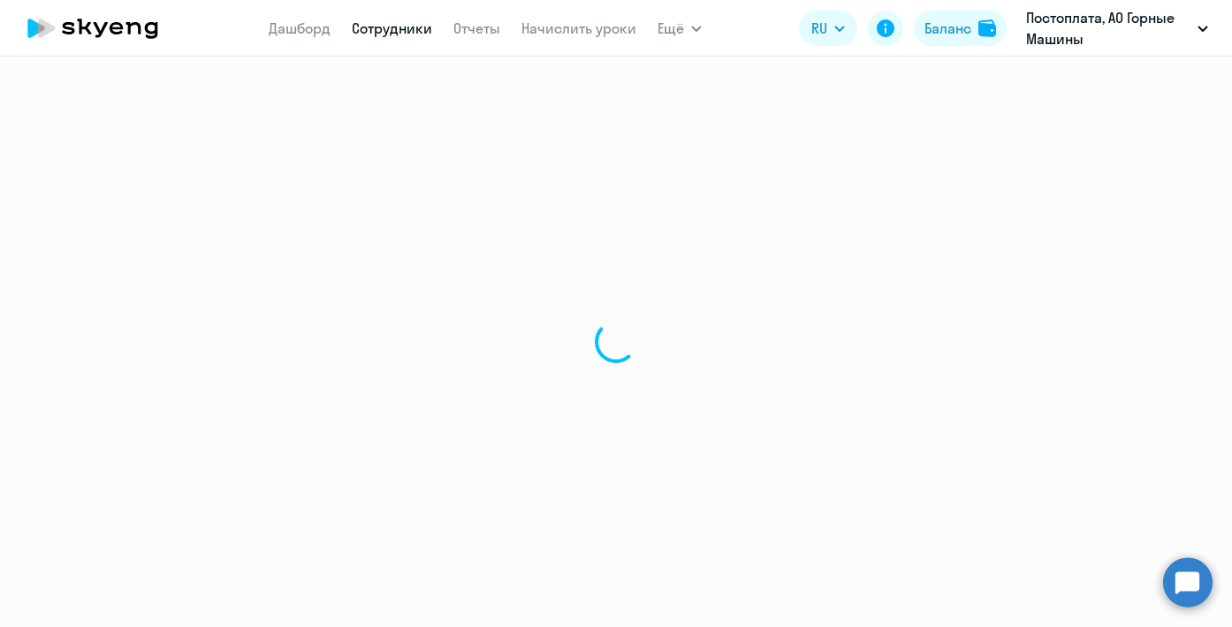
select select "30"
